Goal: Information Seeking & Learning: Learn about a topic

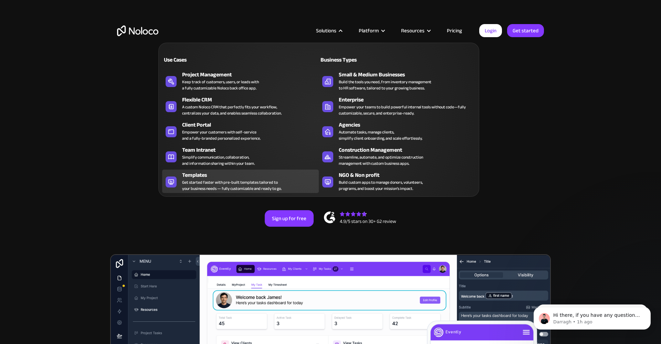
click at [243, 177] on div "Templates" at bounding box center [252, 175] width 140 height 8
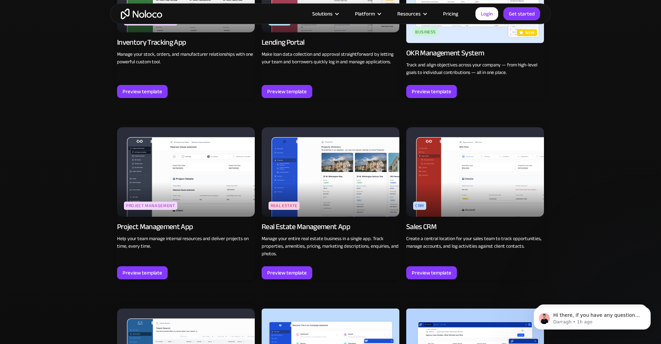
scroll to position [1226, 0]
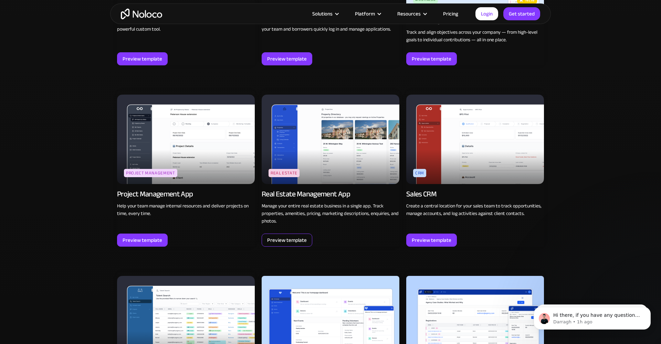
click at [302, 236] on div "Preview template" at bounding box center [287, 240] width 40 height 9
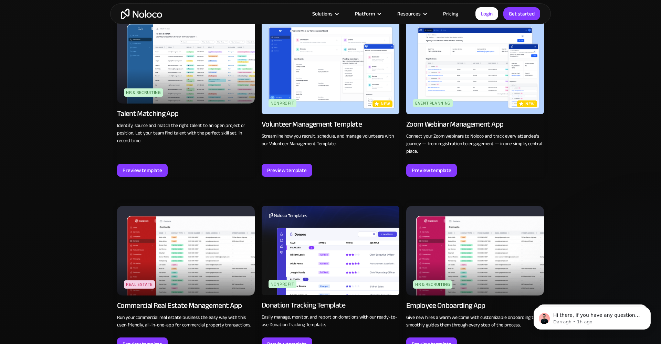
scroll to position [1488, 0]
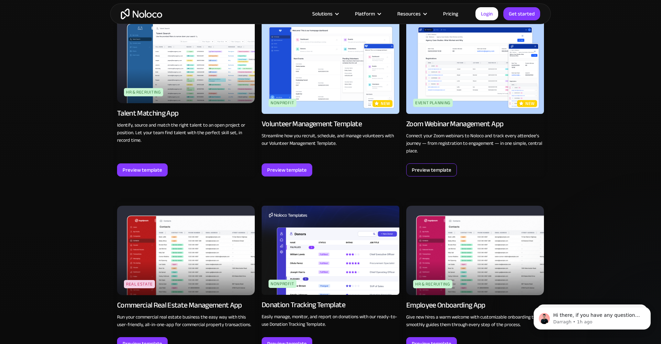
click at [436, 170] on div "Preview template" at bounding box center [432, 169] width 40 height 9
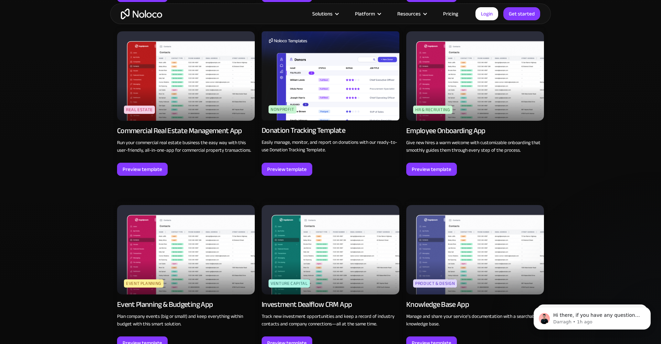
scroll to position [1665, 0]
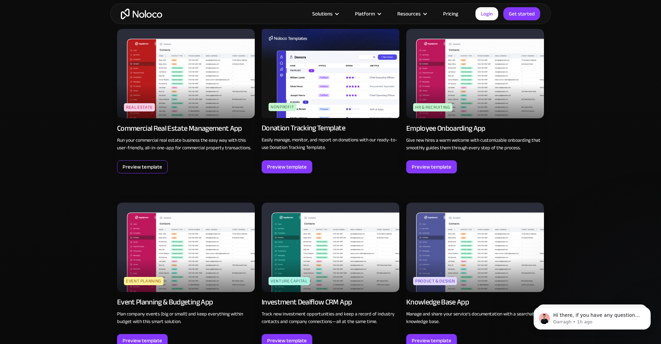
click at [157, 165] on div "Preview template" at bounding box center [142, 166] width 40 height 9
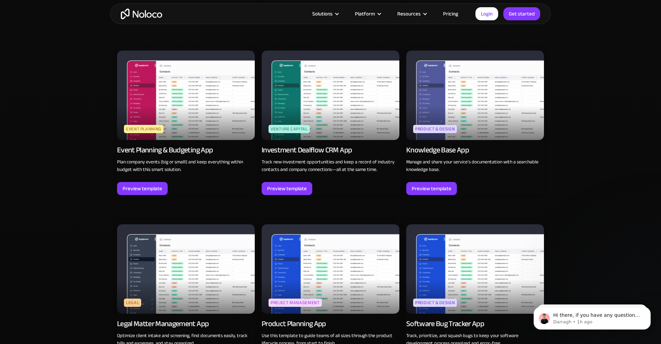
scroll to position [1818, 0]
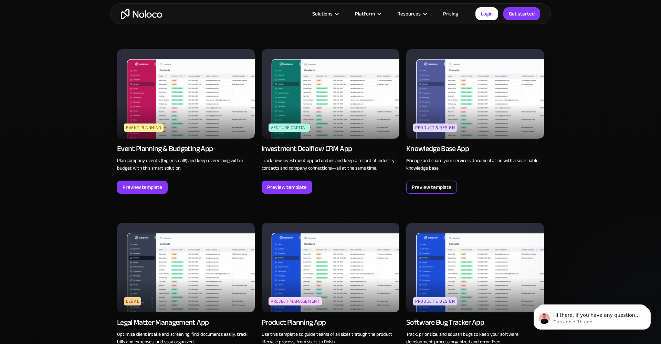
click at [415, 188] on div "Preview template" at bounding box center [432, 187] width 40 height 9
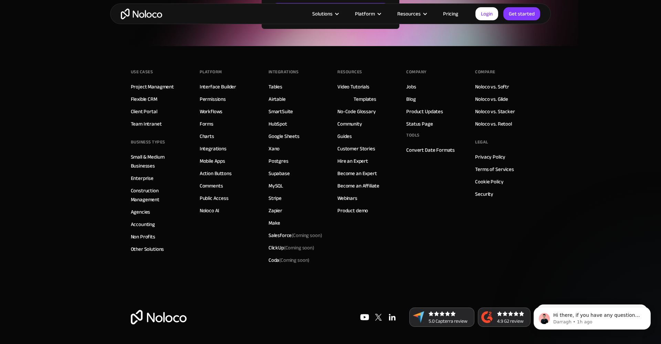
scroll to position [2610, 0]
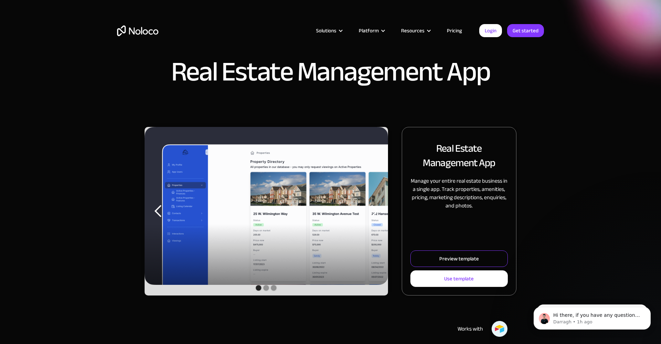
click at [432, 256] on link "Preview template" at bounding box center [458, 258] width 97 height 17
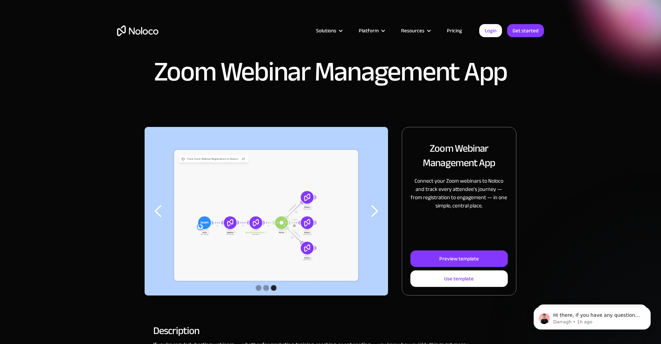
scroll to position [0, 0]
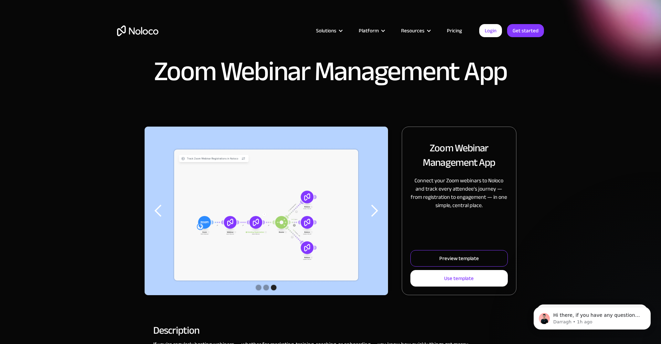
click at [436, 258] on link "Preview template" at bounding box center [458, 258] width 97 height 17
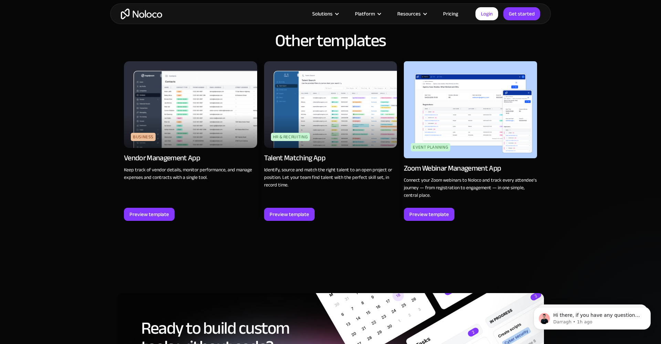
scroll to position [673, 0]
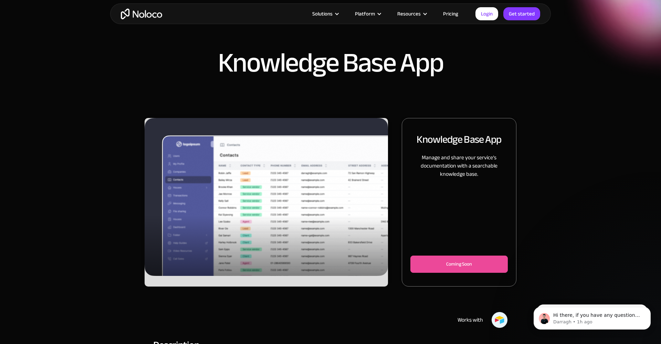
scroll to position [13, 0]
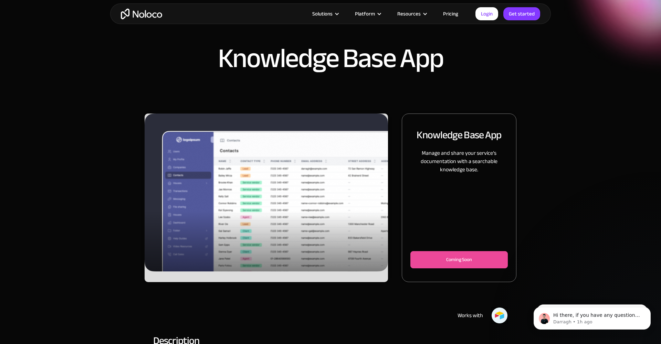
click at [377, 233] on img "1 of 3" at bounding box center [266, 193] width 243 height 158
click at [346, 225] on img "1 of 3" at bounding box center [266, 193] width 243 height 158
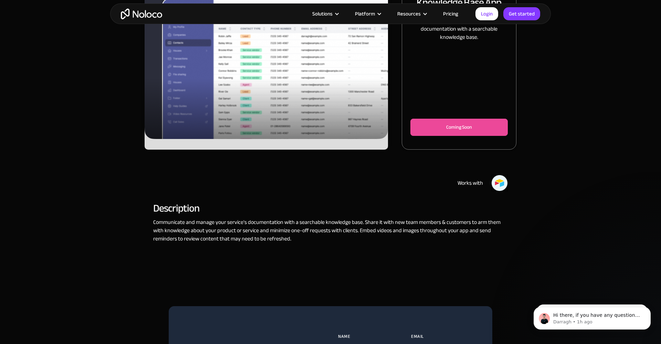
scroll to position [161, 0]
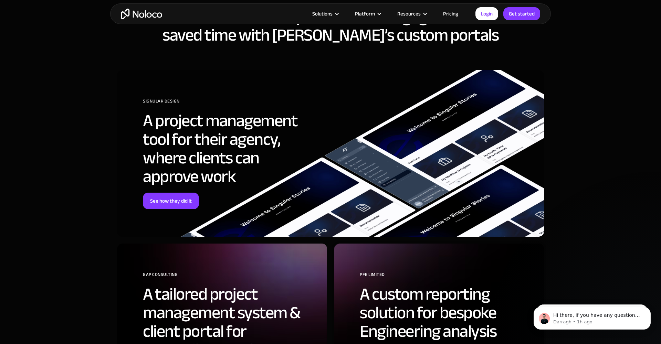
scroll to position [1713, 0]
